Goal: Navigation & Orientation: Find specific page/section

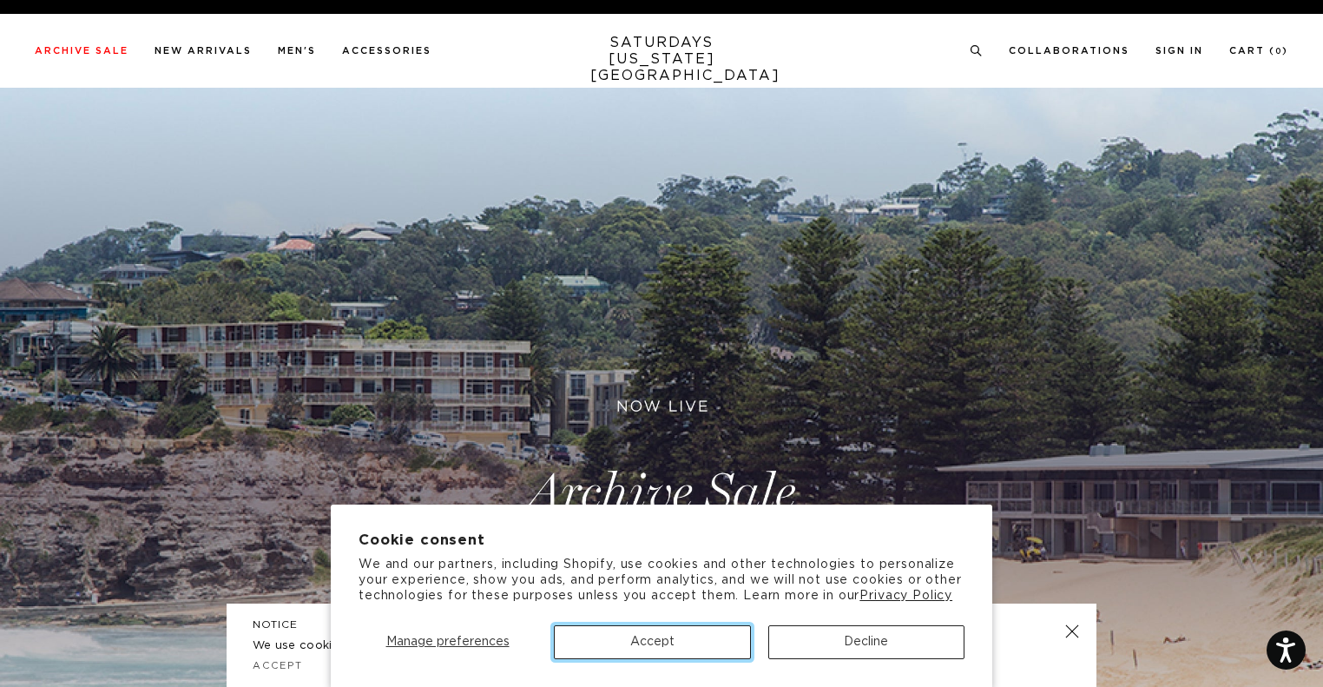
click at [677, 648] on button "Accept" at bounding box center [652, 642] width 196 height 34
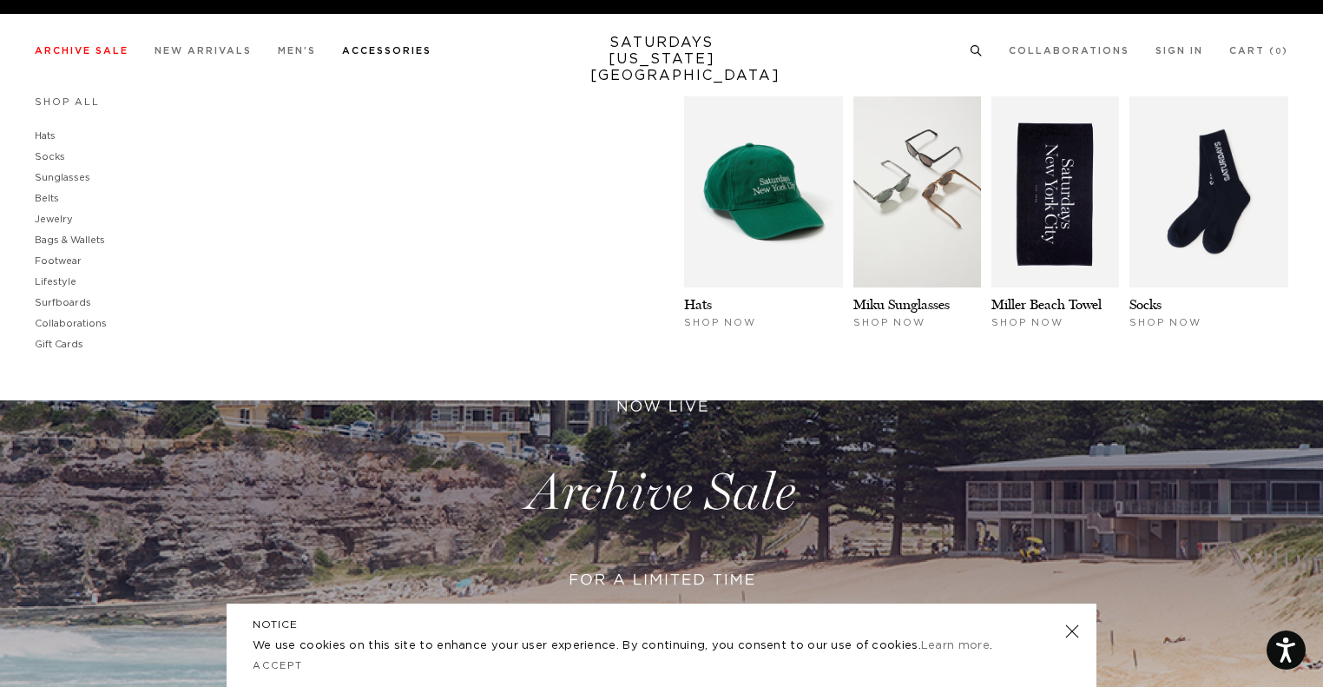
click at [393, 50] on link "Accessories" at bounding box center [386, 51] width 89 height 10
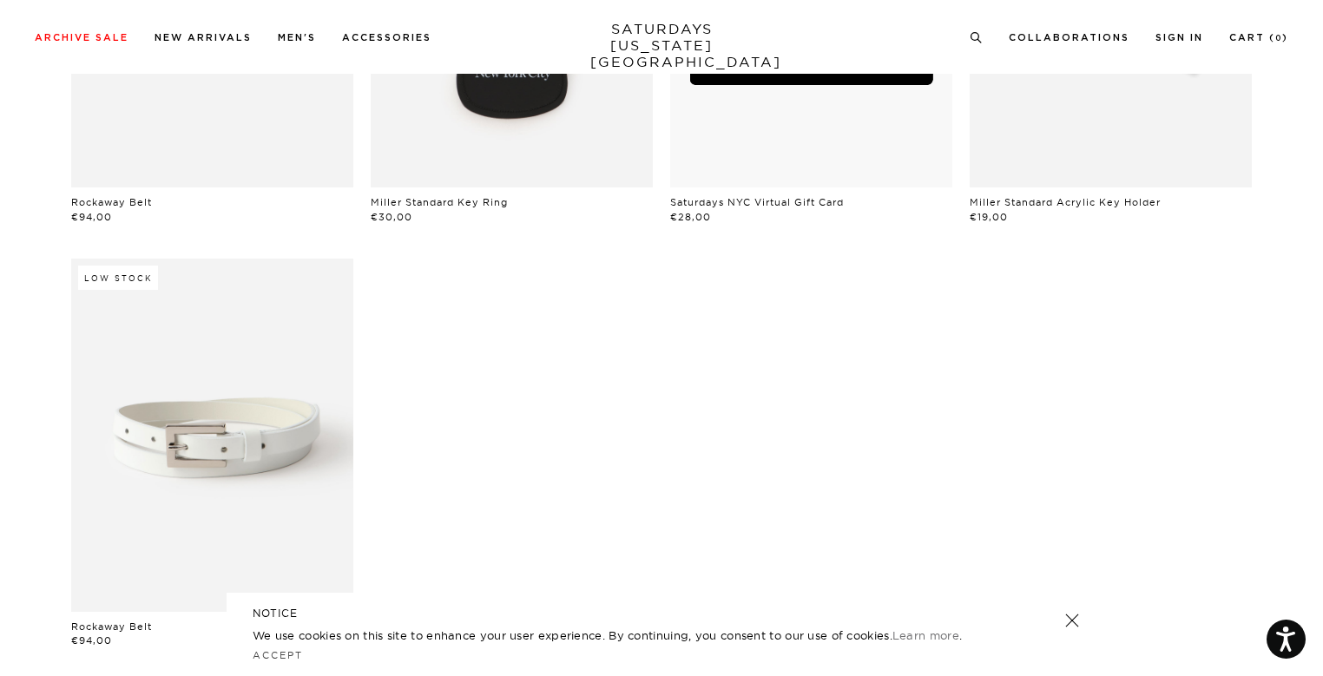
scroll to position [205, 0]
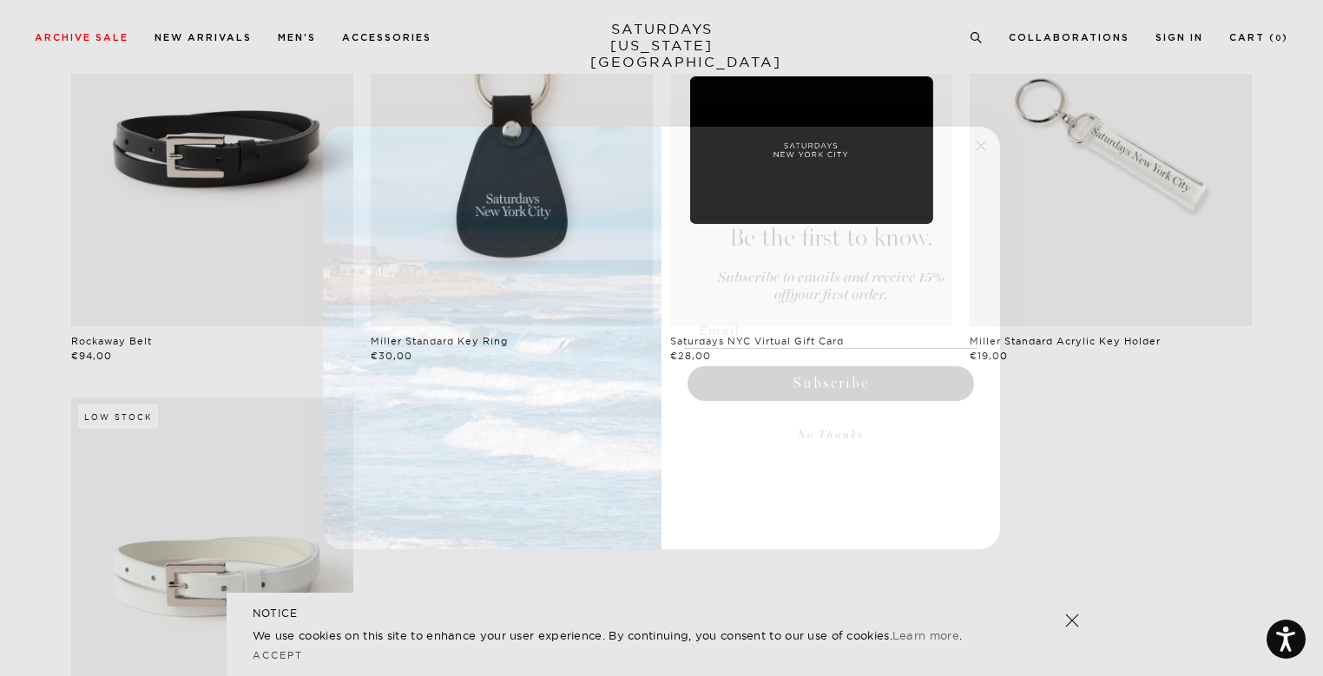
click at [979, 147] on icon "Close dialog" at bounding box center [981, 146] width 9 height 9
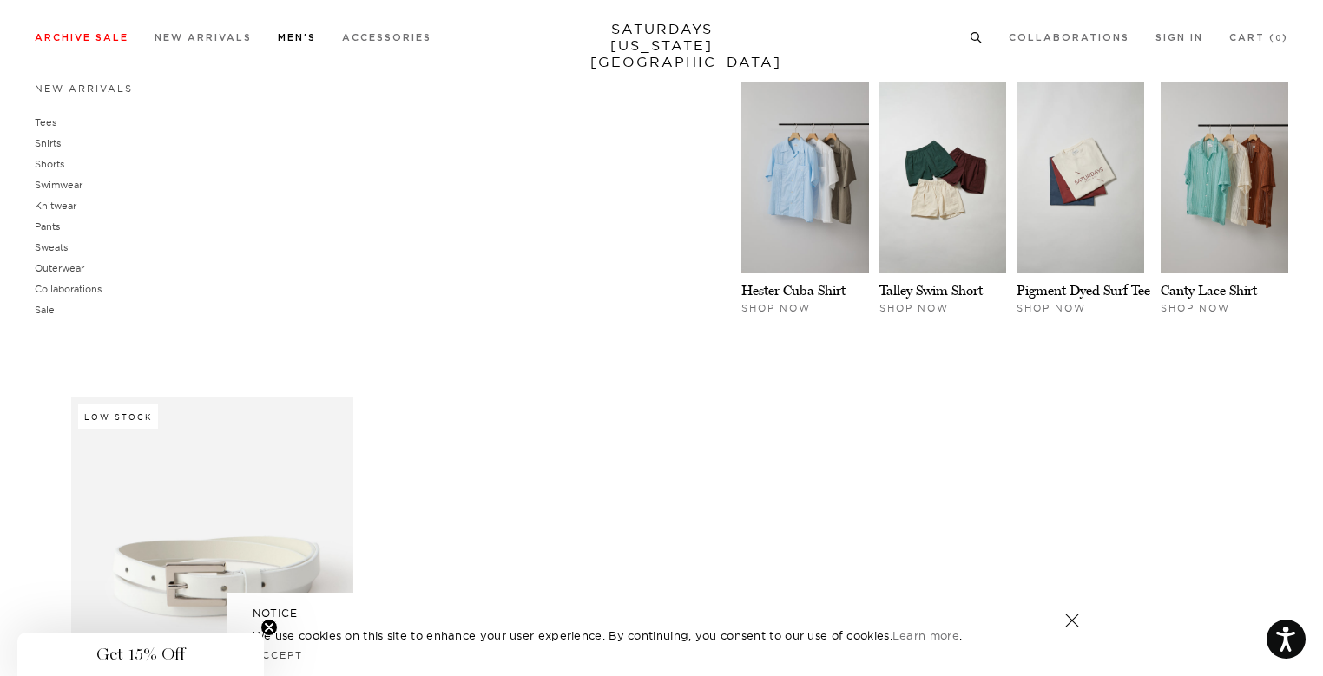
click at [288, 40] on link "Men's" at bounding box center [297, 38] width 38 height 10
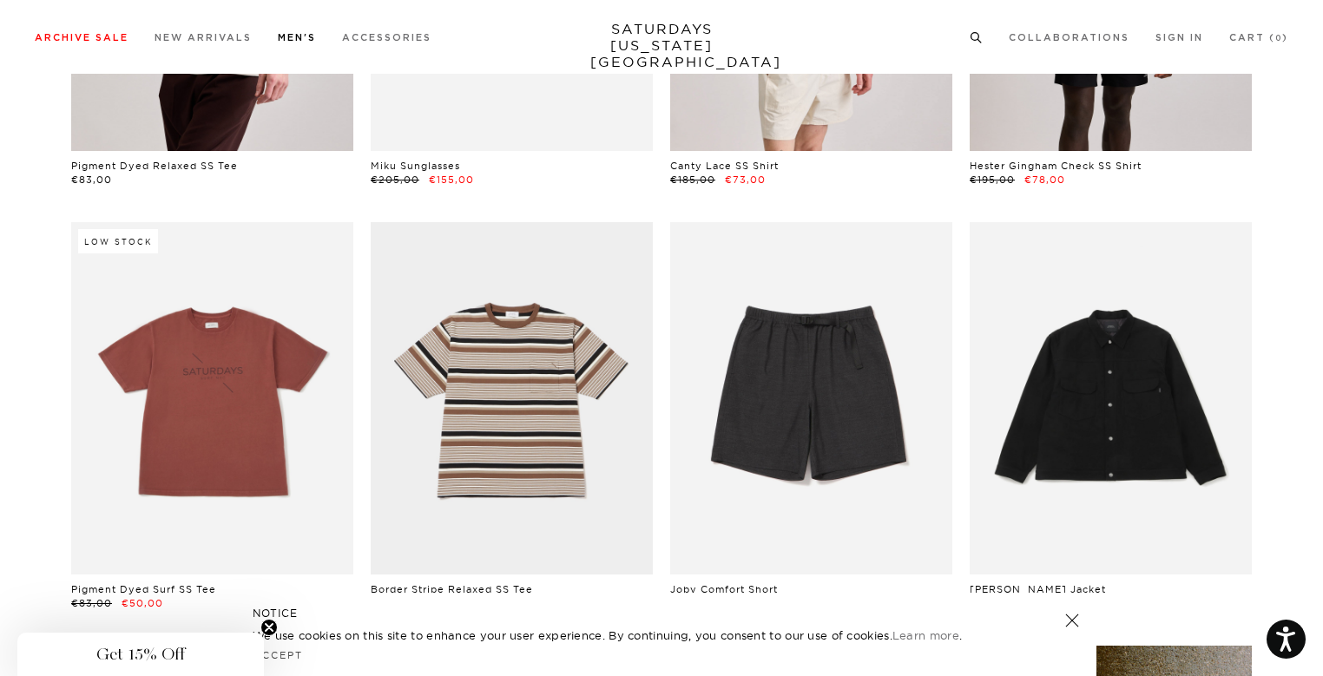
scroll to position [2535, 0]
